Goal: Task Accomplishment & Management: Complete application form

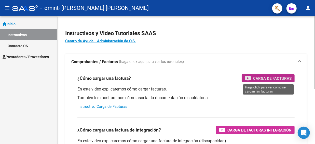
click at [272, 77] on span "Carga de Facturas" at bounding box center [272, 78] width 39 height 6
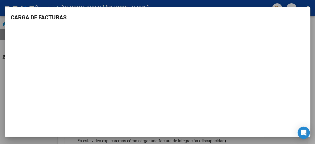
click at [181, 14] on h3 "CARGA DE FACTURAS" at bounding box center [158, 17] width 294 height 8
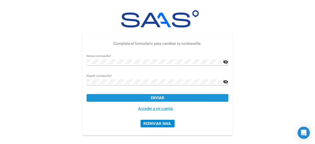
click at [152, 98] on span "Enviar" at bounding box center [158, 98] width 14 height 5
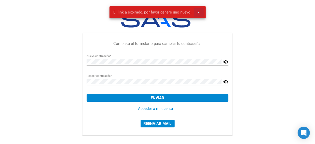
click at [199, 12] on span "x" at bounding box center [199, 12] width 2 height 5
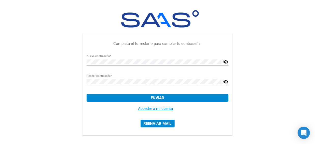
click at [157, 109] on link "Acceder a mi cuenta" at bounding box center [155, 108] width 35 height 5
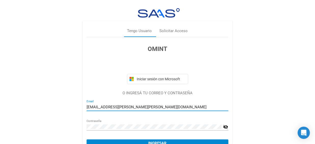
scroll to position [27, 0]
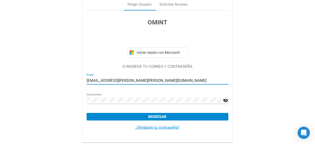
type input "[EMAIL_ADDRESS][PERSON_NAME][PERSON_NAME][DOMAIN_NAME]"
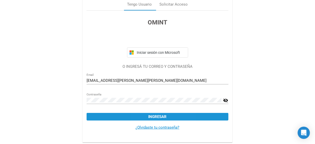
click at [148, 115] on button "Ingresar" at bounding box center [158, 117] width 142 height 8
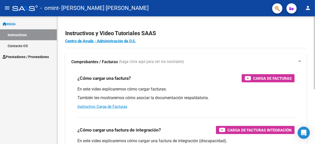
click at [207, 36] on h2 "Instructivos y Video Tutoriales SAAS" at bounding box center [186, 34] width 242 height 10
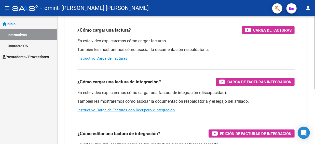
scroll to position [51, 0]
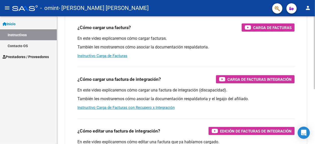
click at [314, 67] on div at bounding box center [314, 52] width 1 height 73
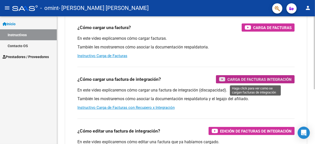
click at [263, 78] on span "Carga de Facturas Integración" at bounding box center [260, 79] width 64 height 6
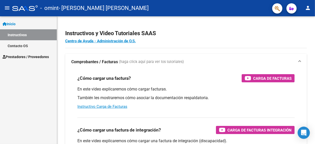
click at [22, 56] on span "Prestadores / Proveedores" at bounding box center [26, 57] width 46 height 6
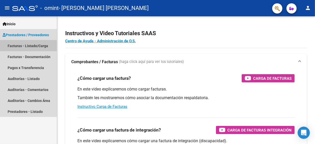
click at [22, 46] on link "Facturas - Listado/Carga" at bounding box center [28, 45] width 57 height 11
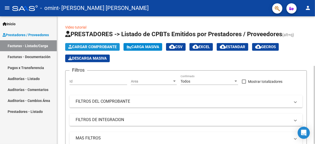
click at [94, 46] on span "Cargar Comprobante" at bounding box center [92, 47] width 48 height 5
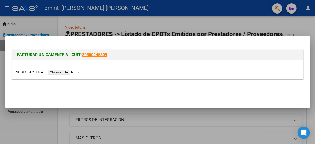
click at [32, 71] on input "file" at bounding box center [48, 72] width 65 height 5
click at [32, 72] on input "file" at bounding box center [48, 72] width 65 height 5
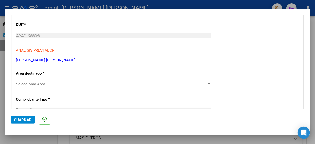
scroll to position [66, 0]
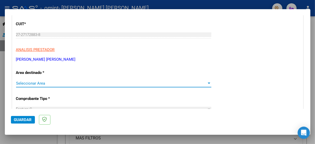
click at [209, 83] on div at bounding box center [209, 83] width 3 height 1
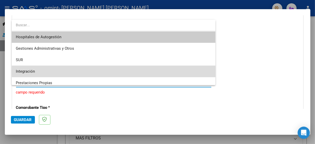
click at [196, 71] on span "Integración" at bounding box center [114, 71] width 196 height 11
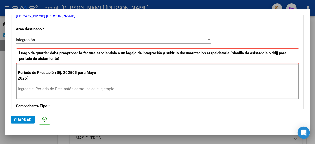
scroll to position [110, 0]
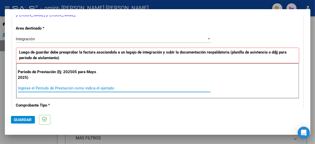
click at [27, 89] on input "Ingrese el Período de Prestación como indica el ejemplo" at bounding box center [114, 88] width 193 height 5
type input "202508"
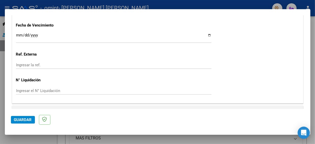
scroll to position [363, 0]
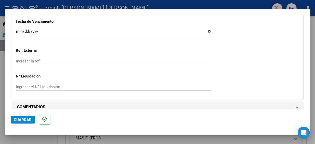
click at [208, 29] on input "Ingresar la fecha" at bounding box center [114, 33] width 196 height 8
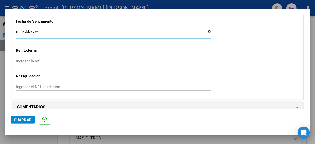
type input "[DATE]"
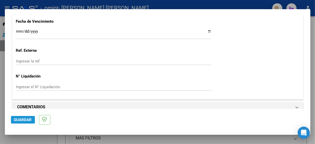
click at [23, 121] on span "Guardar" at bounding box center [23, 120] width 18 height 5
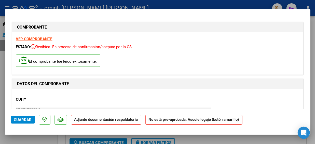
click at [167, 121] on strong "No está pre-aprobada. Asocie legajo (botón amarillo)" at bounding box center [194, 120] width 97 height 10
click at [154, 119] on strong "No está pre-aprobada. Asocie legajo (botón amarillo)" at bounding box center [194, 120] width 97 height 10
click at [175, 118] on strong "No está pre-aprobada. Asocie legajo (botón amarillo)" at bounding box center [194, 120] width 97 height 10
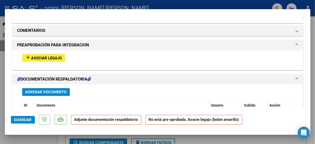
scroll to position [433, 0]
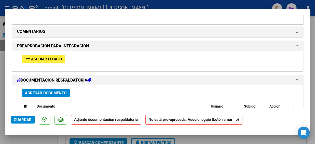
click at [49, 57] on span "Asociar Legajo" at bounding box center [46, 59] width 31 height 5
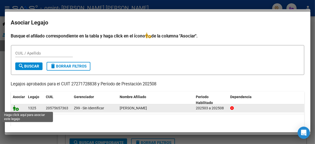
click at [17, 109] on icon at bounding box center [16, 108] width 6 height 6
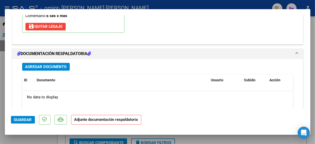
scroll to position [556, 0]
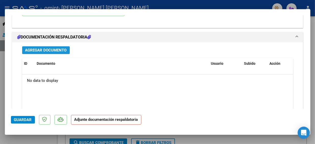
click at [54, 48] on span "Agregar Documento" at bounding box center [46, 50] width 42 height 5
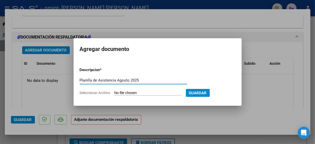
type input "Planilla de Asistencia Agosto 2025"
click at [123, 93] on input "Seleccionar Archivo" at bounding box center [148, 93] width 68 height 5
type input "C:\fakepath\Planilla Omint [DATE] BD Psm .pdf"
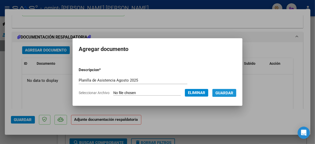
click at [230, 93] on span "Guardar" at bounding box center [225, 93] width 18 height 5
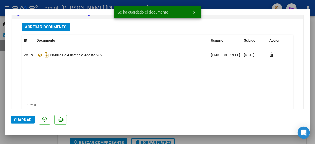
scroll to position [590, 0]
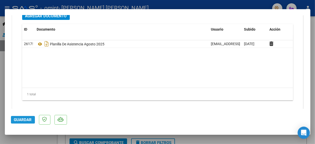
click at [25, 119] on span "Guardar" at bounding box center [23, 120] width 18 height 5
click at [33, 140] on div at bounding box center [157, 72] width 315 height 144
